Goal: Task Accomplishment & Management: Manage account settings

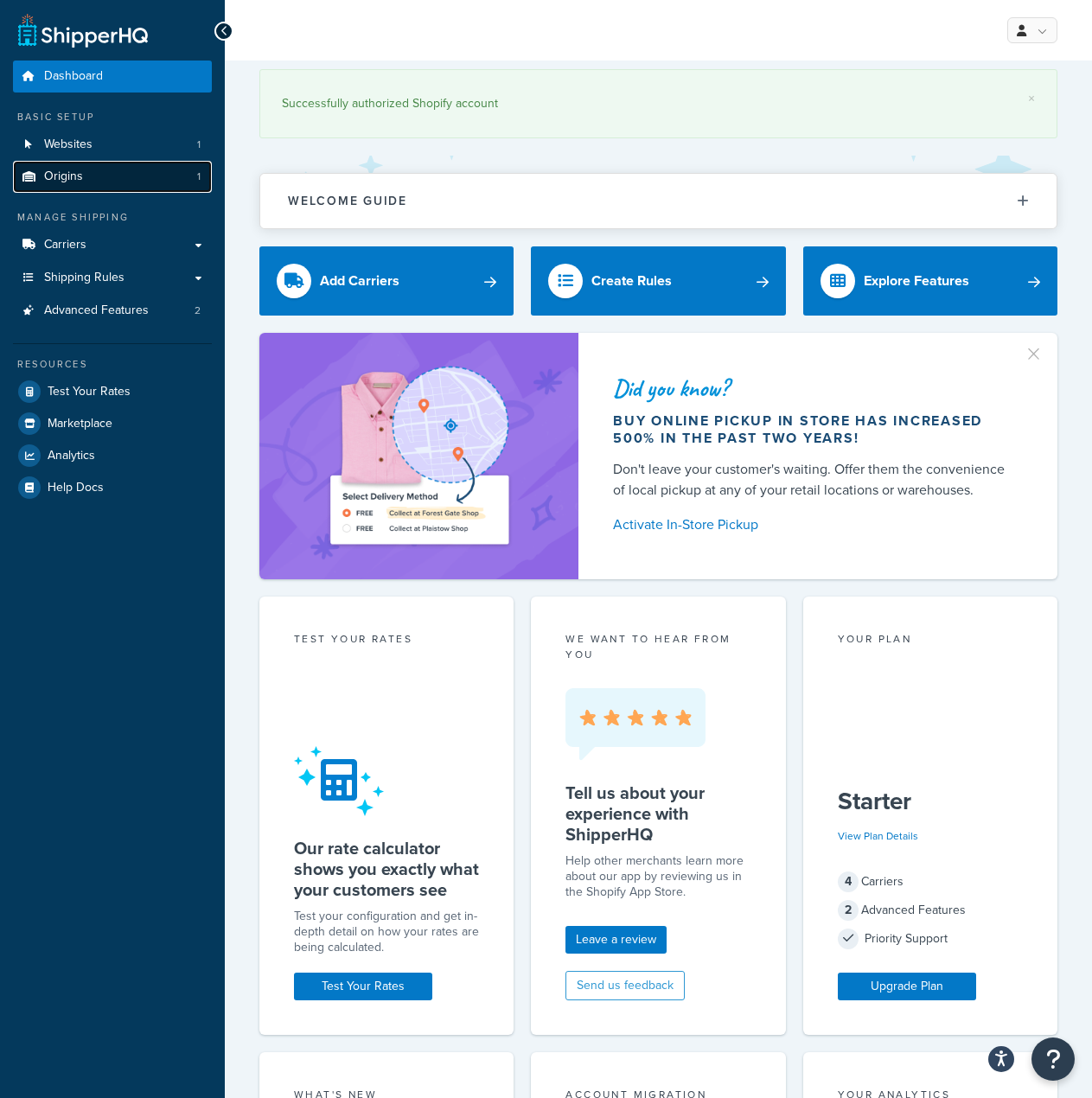
click at [118, 168] on link "Origins 1" at bounding box center [113, 176] width 199 height 32
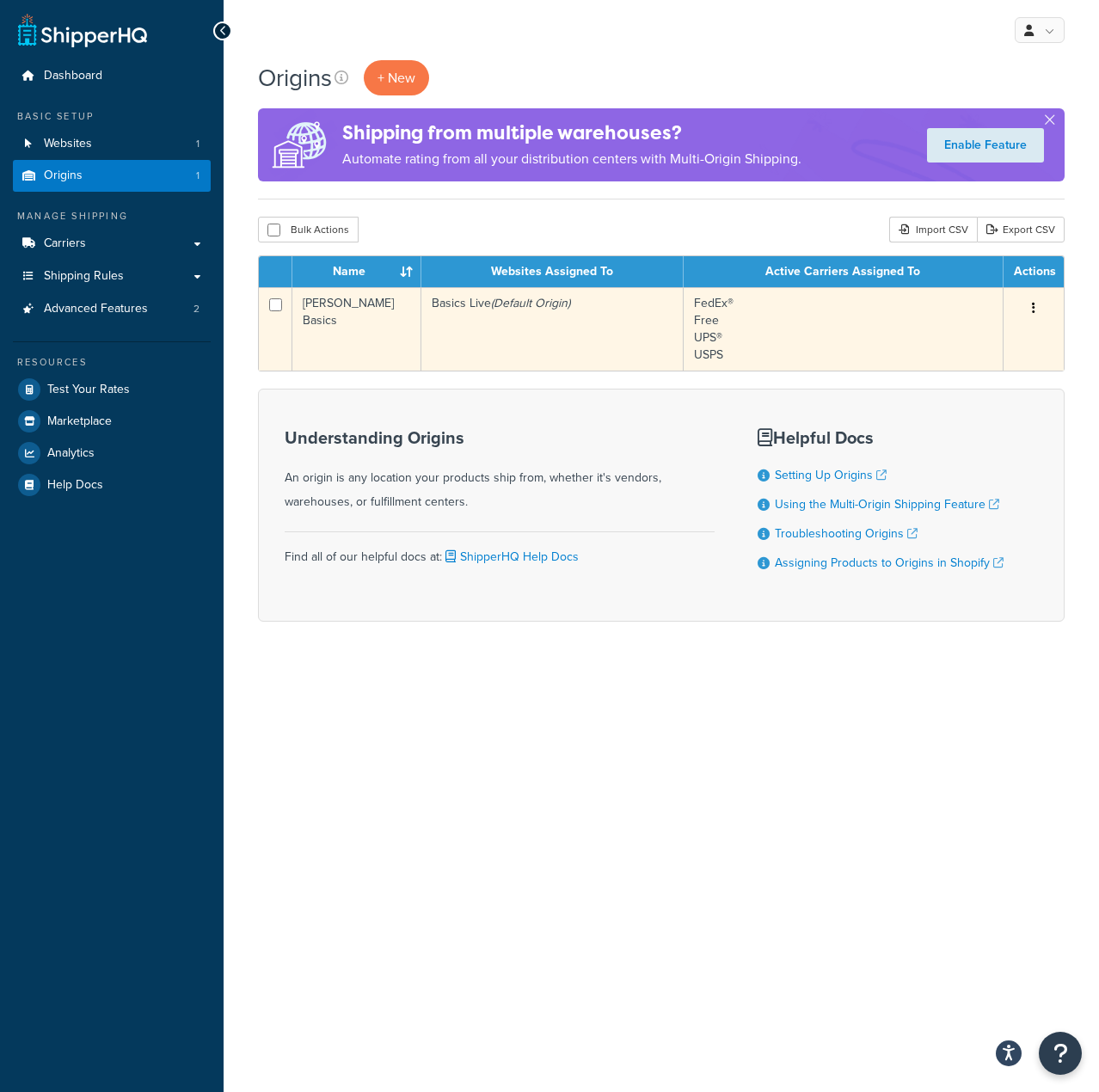
click at [1033, 302] on icon "button" at bounding box center [1033, 308] width 3 height 12
click at [1000, 345] on link "Edit" at bounding box center [977, 340] width 135 height 36
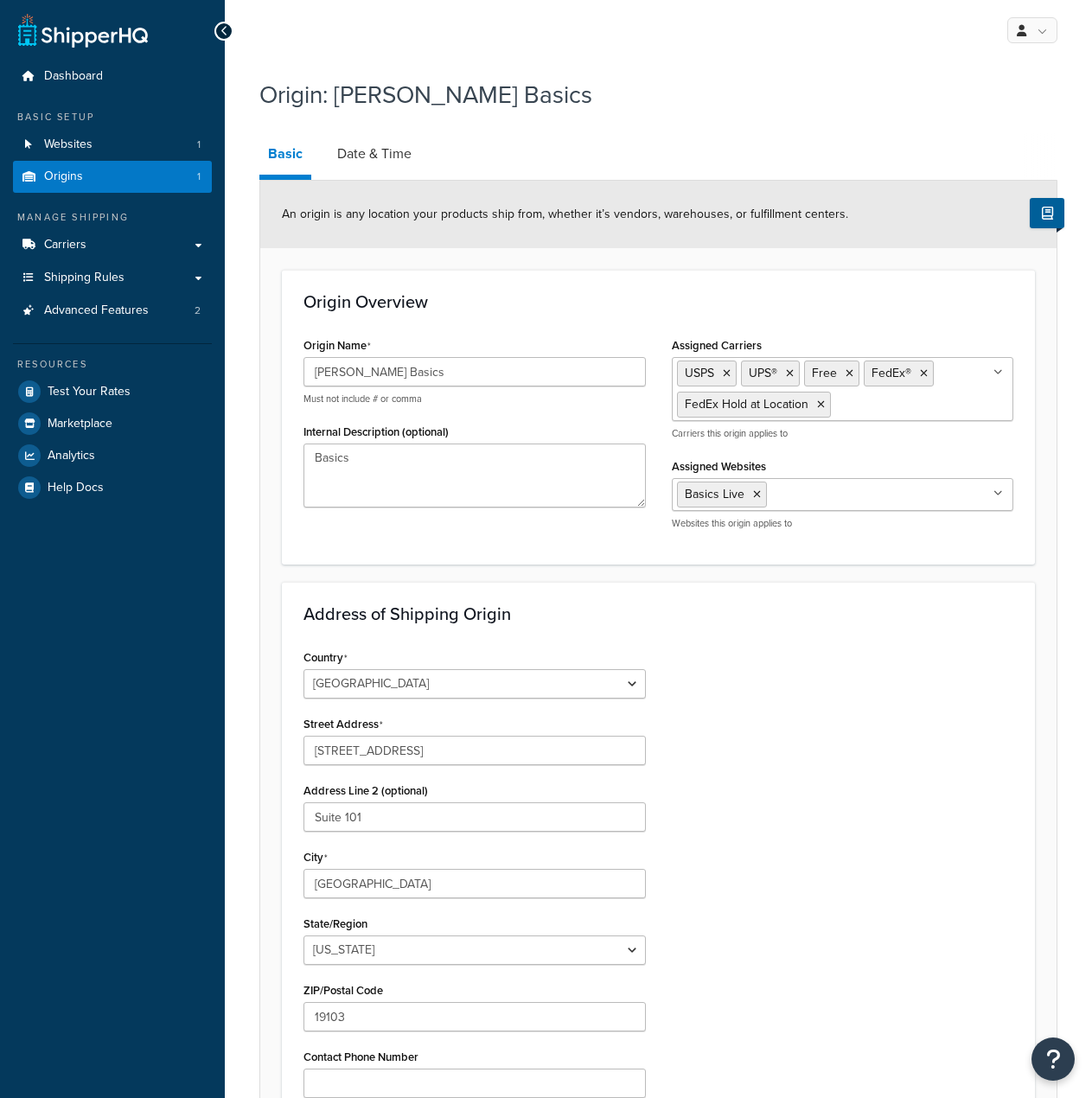
select select "38"
click at [366, 141] on link "Date & Time" at bounding box center [374, 154] width 92 height 42
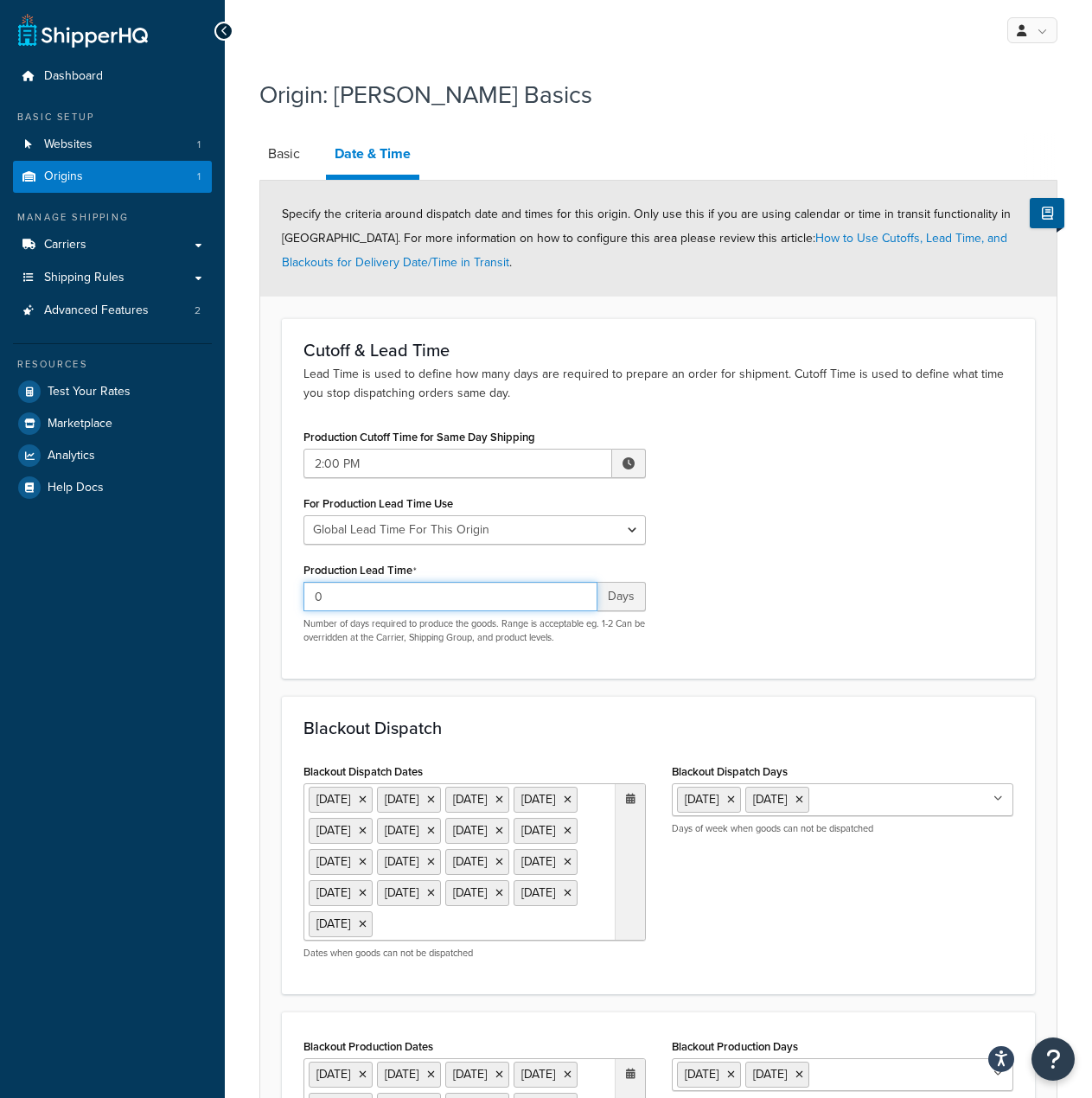
click at [425, 596] on input "0" at bounding box center [450, 596] width 294 height 30
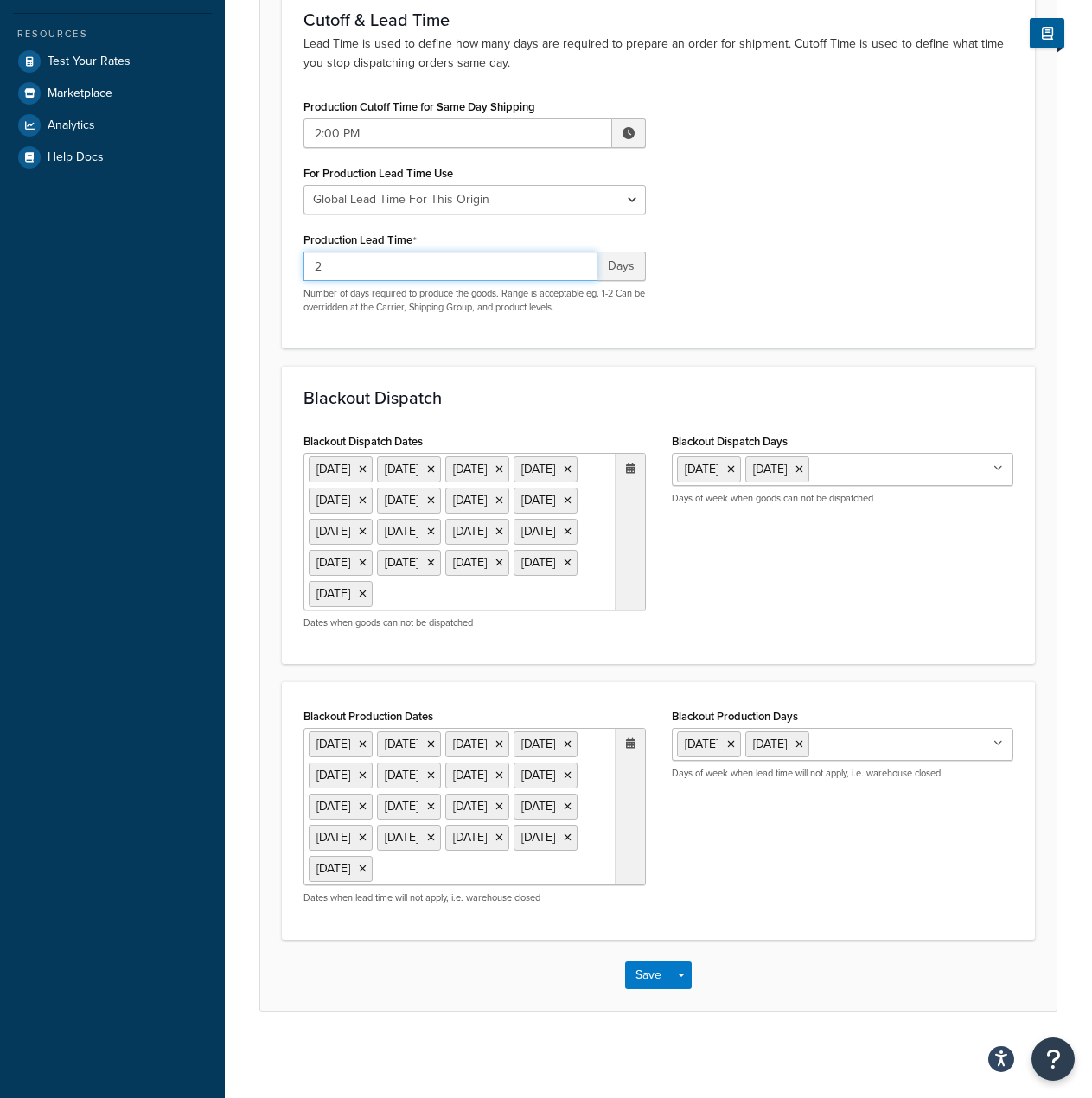
type input "2"
click at [632, 463] on icon at bounding box center [630, 469] width 10 height 10
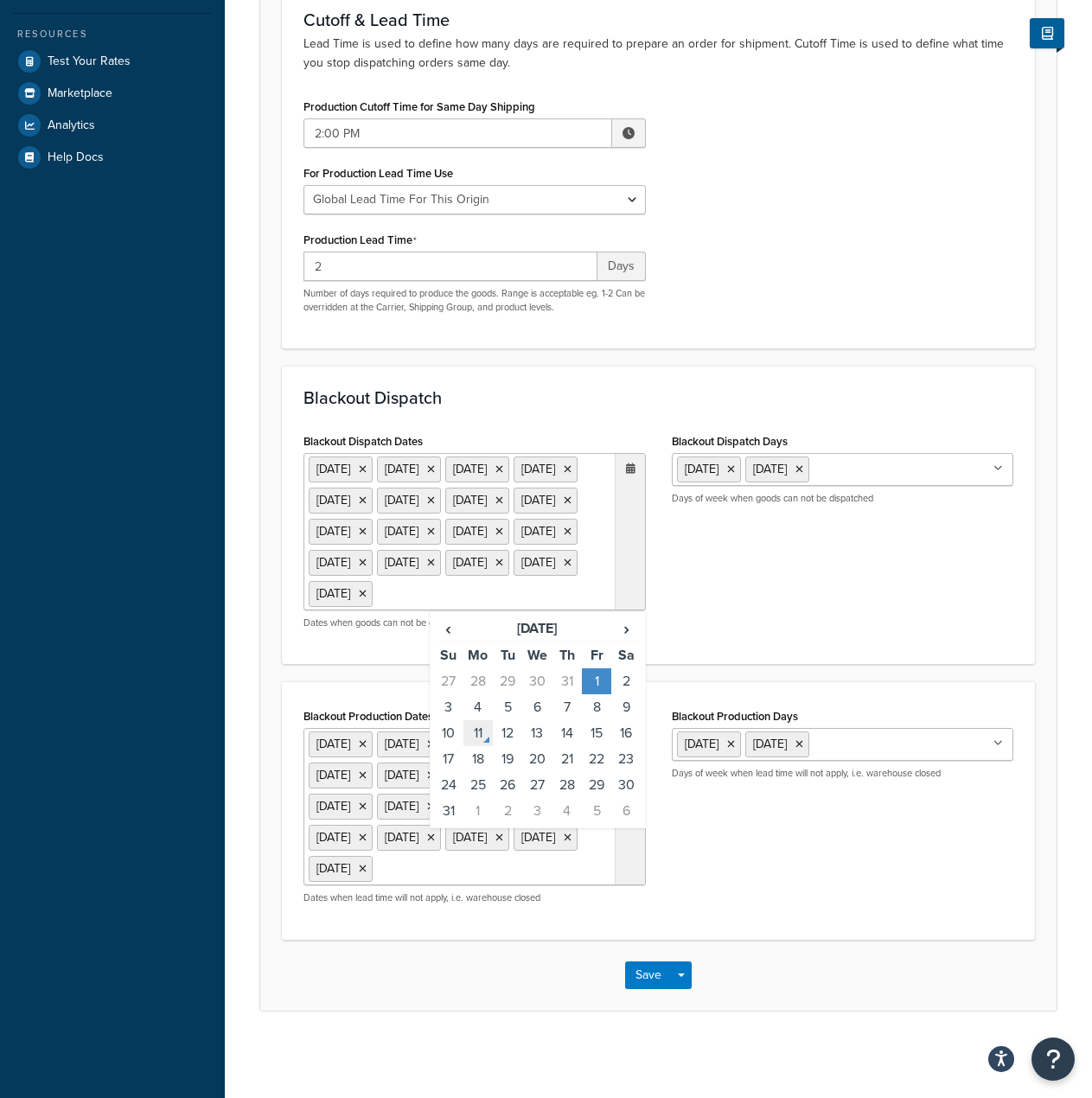
click at [487, 746] on td "11" at bounding box center [478, 733] width 30 height 26
click at [505, 746] on td "12" at bounding box center [507, 733] width 30 height 26
click at [538, 746] on td "13" at bounding box center [537, 733] width 30 height 26
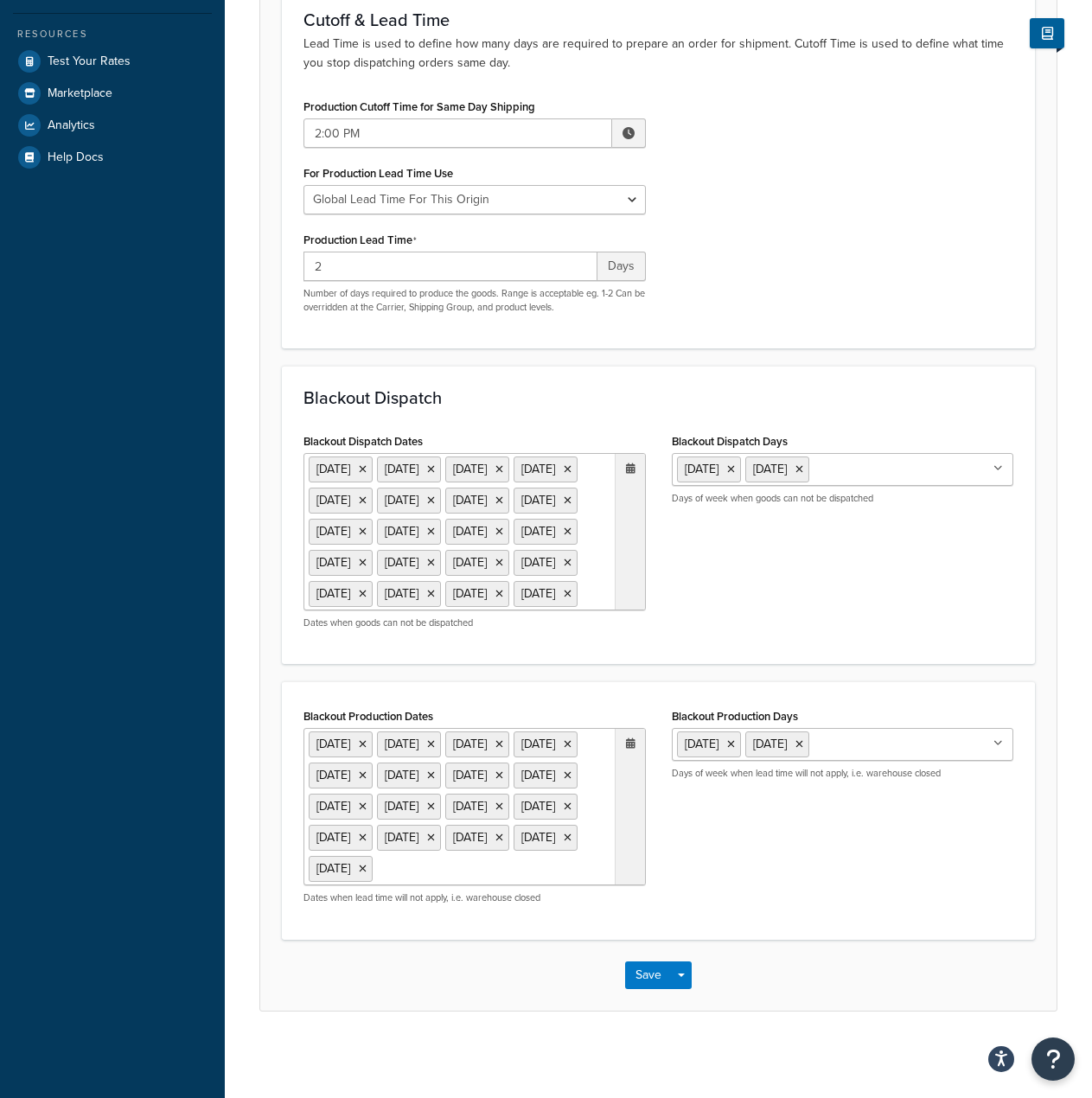
drag, startPoint x: 592, startPoint y: 957, endPoint x: 628, endPoint y: 880, distance: 85.0
click at [590, 885] on ul "[DATE] [DATE] [DATE] [DATE] [DATE] [DATE] [DATE] [DATE] [DATE] [DATE] [DATE] [D…" at bounding box center [475, 806] width 342 height 157
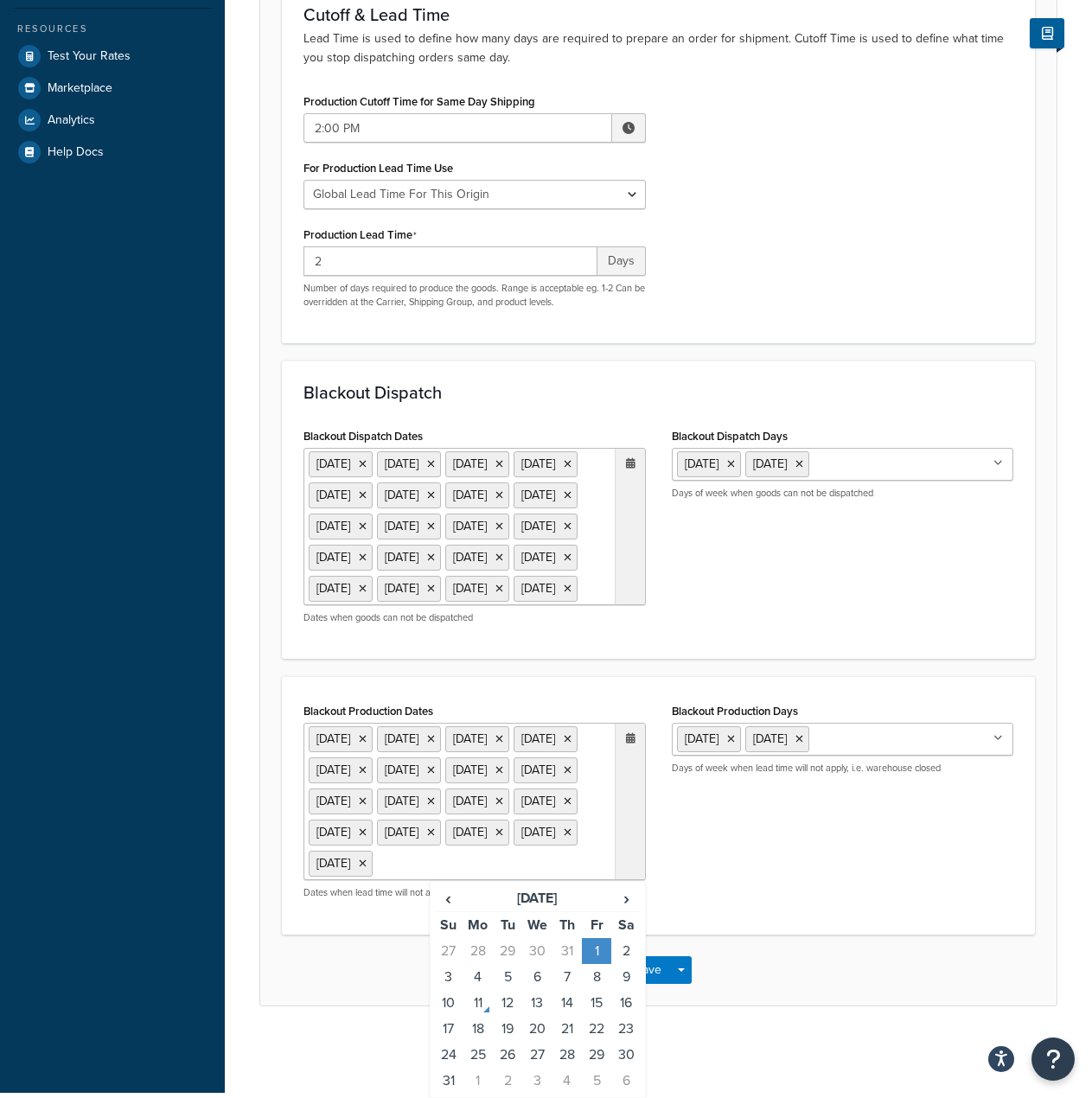
click at [631, 744] on icon at bounding box center [630, 738] width 10 height 10
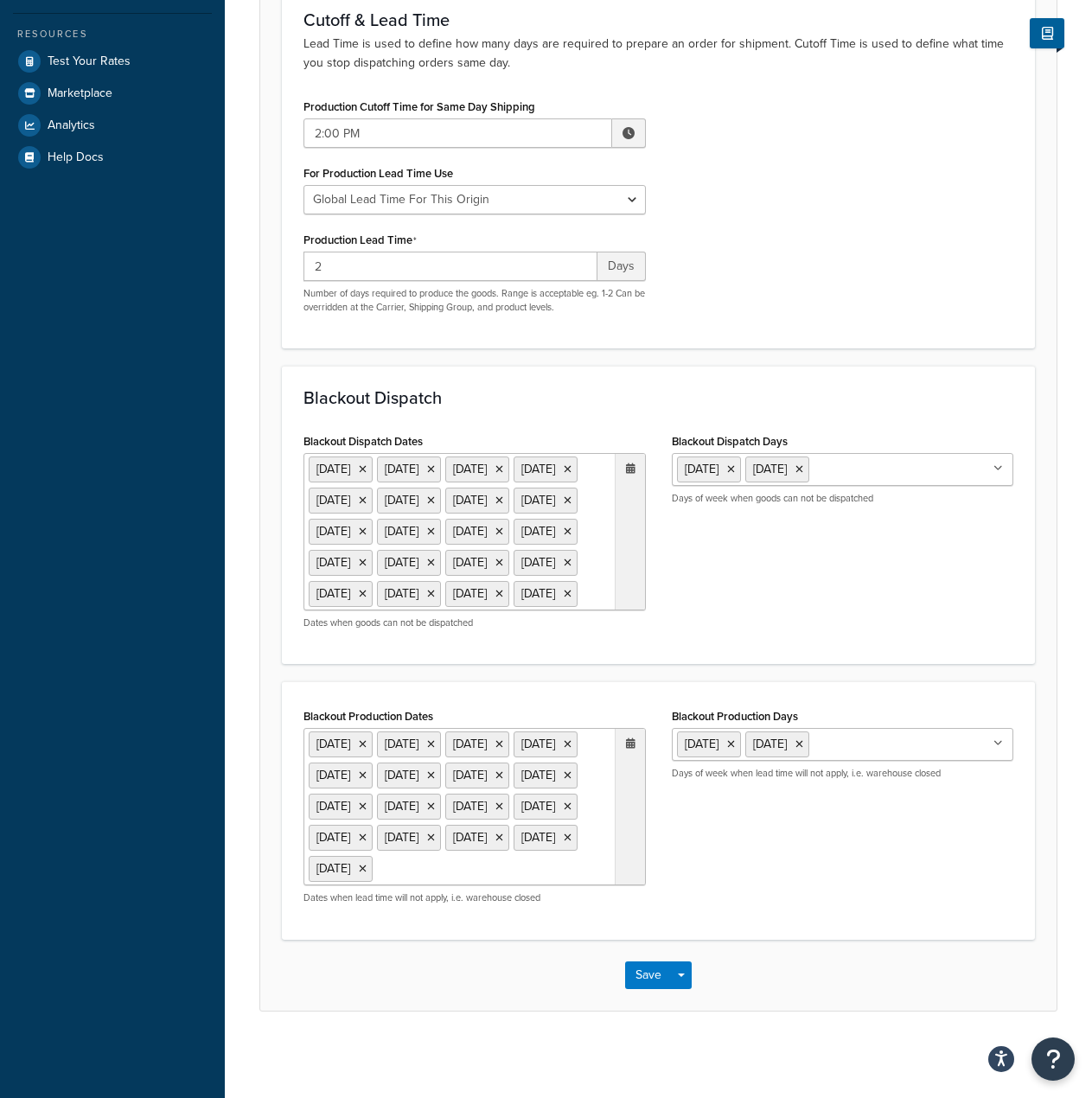
scroll to position [423, 0]
click at [632, 738] on icon at bounding box center [630, 744] width 10 height 10
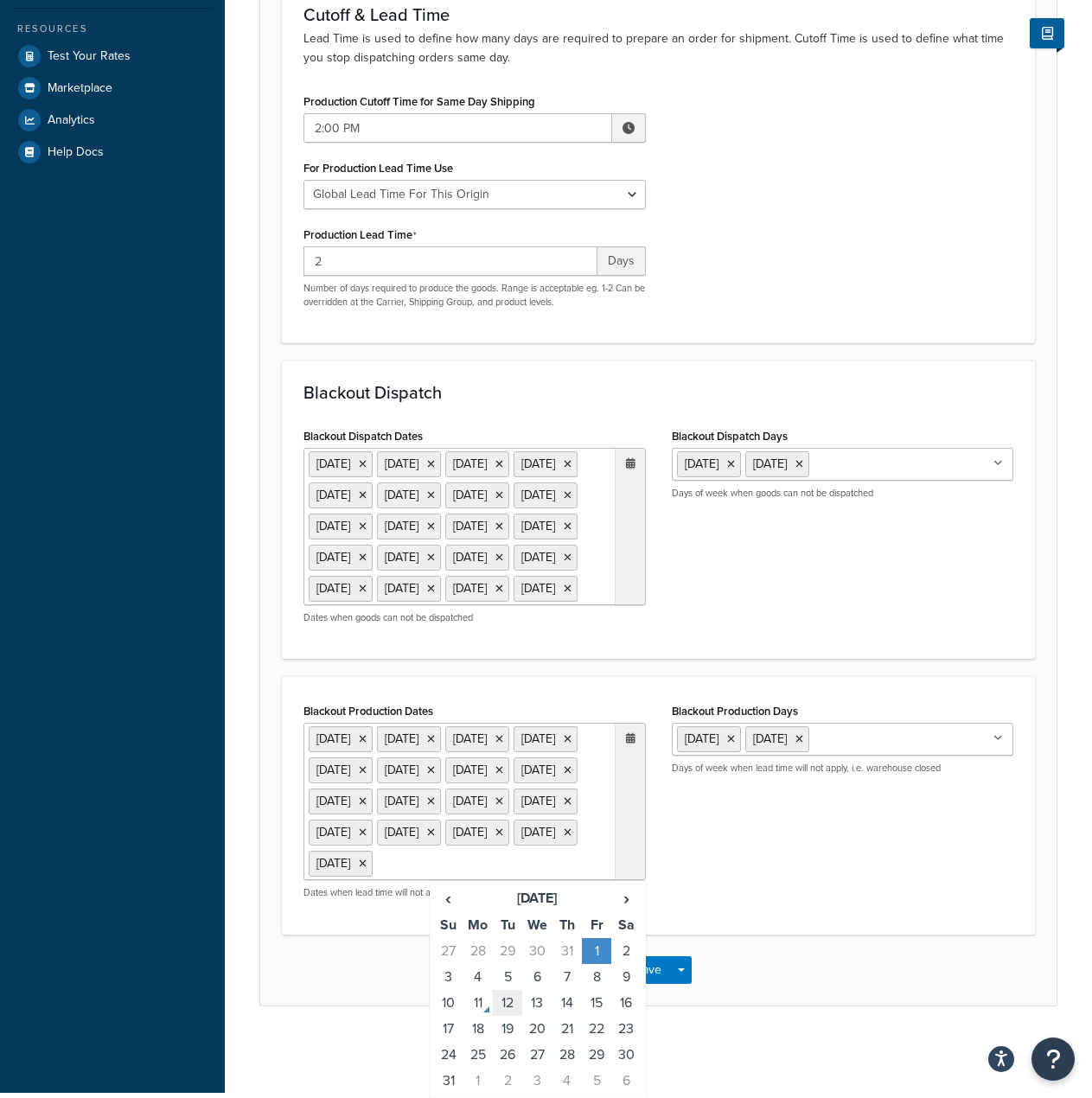
click at [504, 1010] on td "12" at bounding box center [507, 1003] width 30 height 26
click at [534, 1007] on td "13" at bounding box center [537, 1003] width 30 height 26
click at [629, 733] on icon at bounding box center [630, 738] width 10 height 10
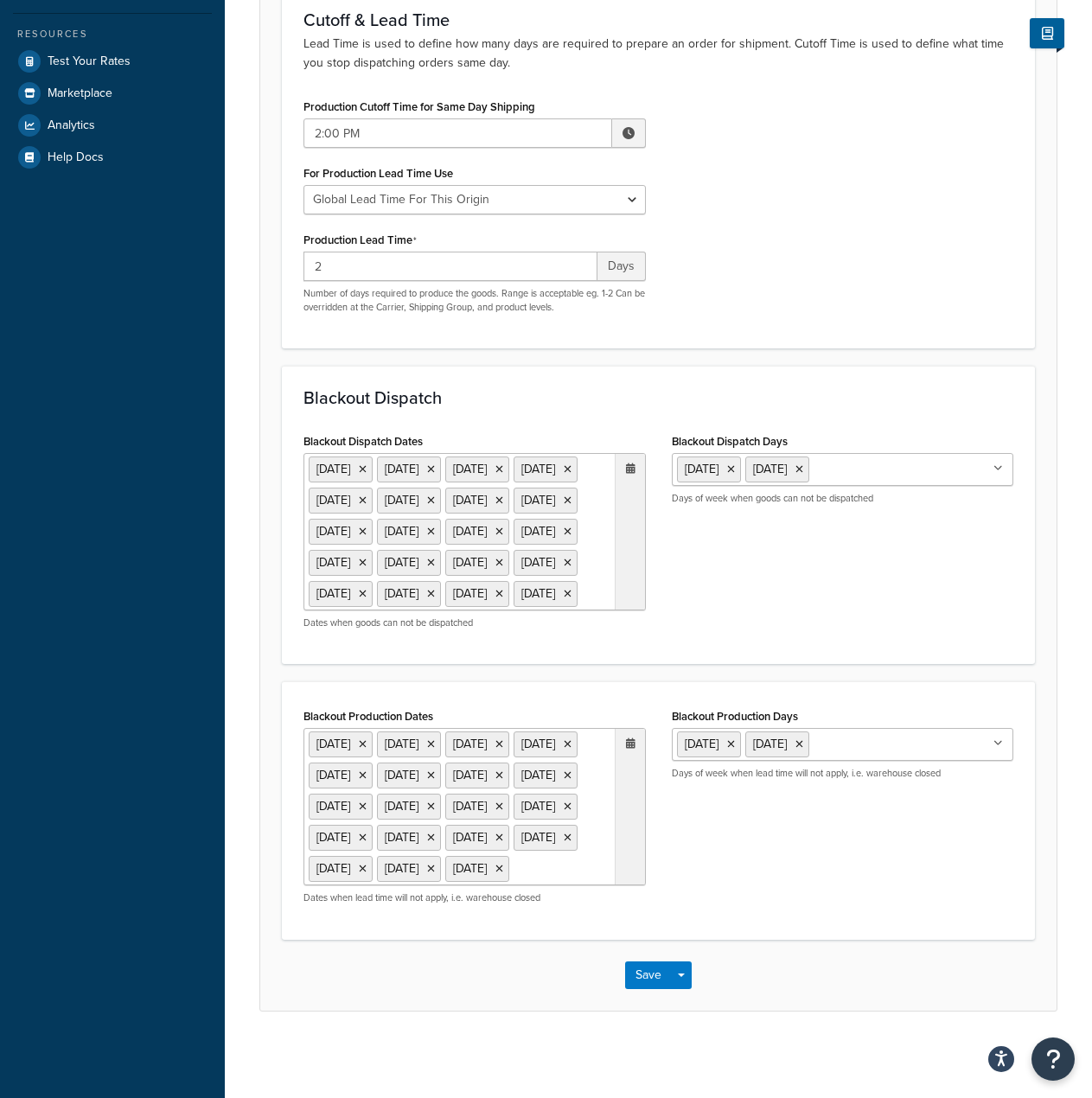
click at [633, 463] on icon at bounding box center [630, 469] width 10 height 10
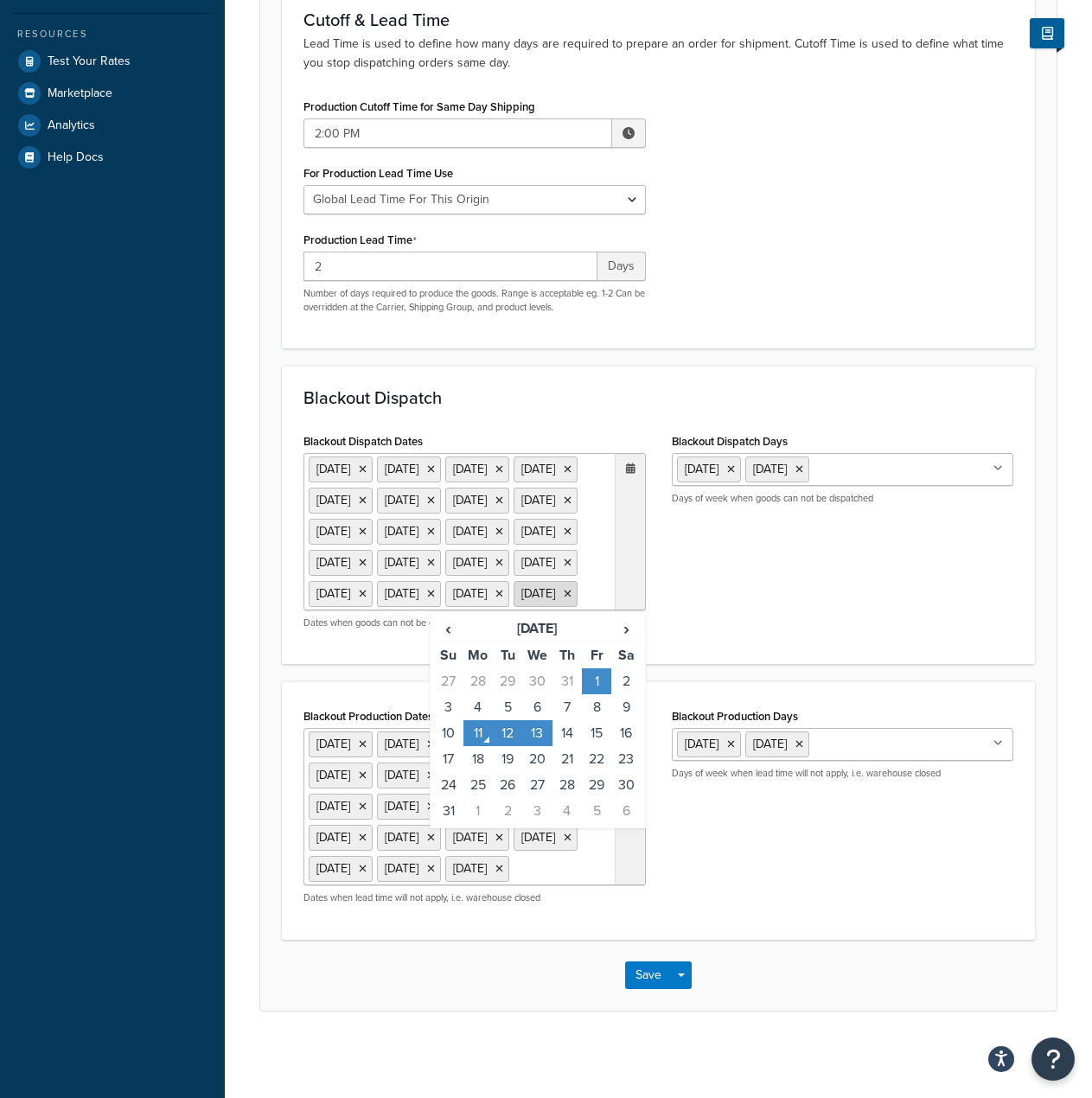
click at [564, 588] on icon at bounding box center [567, 594] width 8 height 10
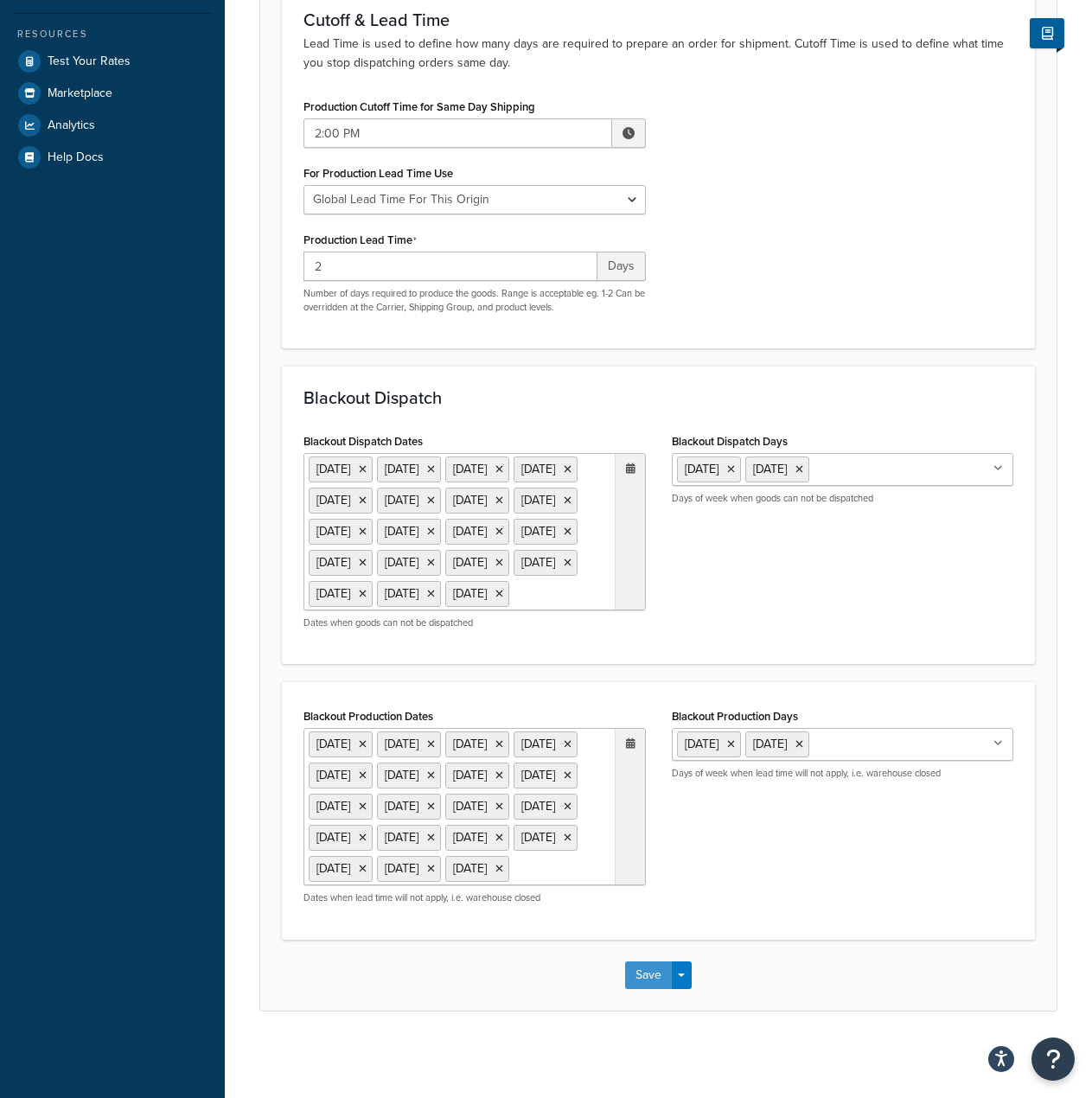
click at [648, 989] on button "Save" at bounding box center [648, 975] width 46 height 28
